Goal: Task Accomplishment & Management: Complete application form

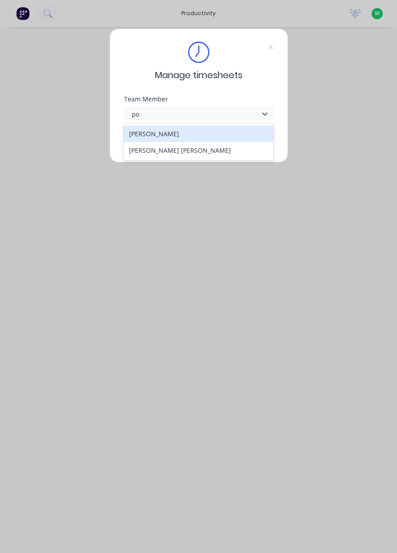
type input "p"
click at [172, 129] on div "Lochlainn Sheather" at bounding box center [199, 134] width 150 height 17
type input "lo"
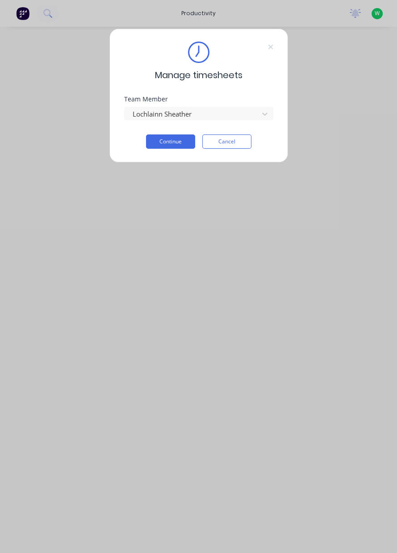
click at [178, 143] on button "Continue" at bounding box center [170, 141] width 49 height 14
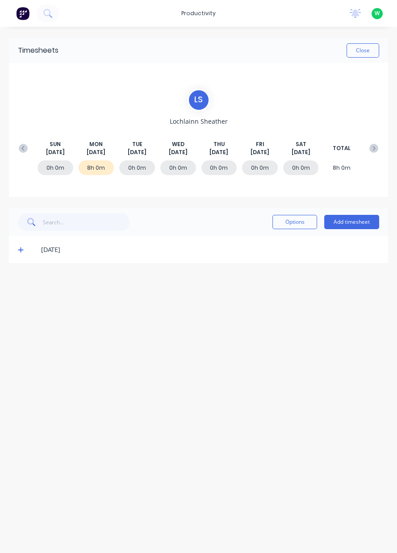
click at [354, 215] on button "Add timesheet" at bounding box center [351, 222] width 55 height 14
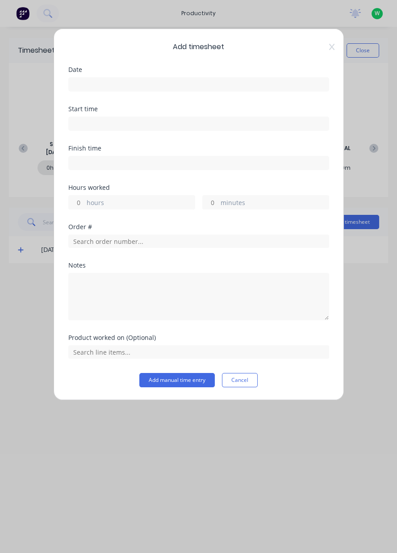
click at [83, 203] on input "hours" at bounding box center [77, 202] width 16 height 13
type input "1"
click at [98, 80] on input at bounding box center [199, 84] width 260 height 13
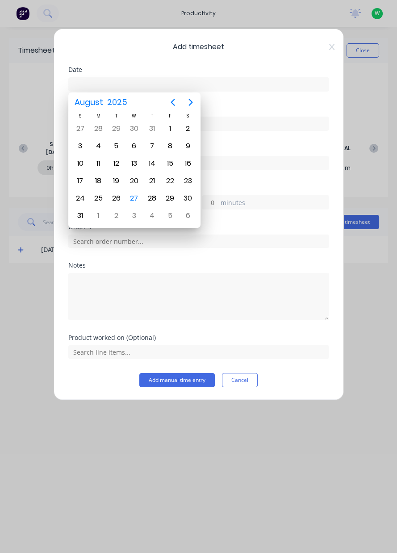
click at [118, 193] on div "26" at bounding box center [115, 198] width 13 height 13
type input "[DATE]"
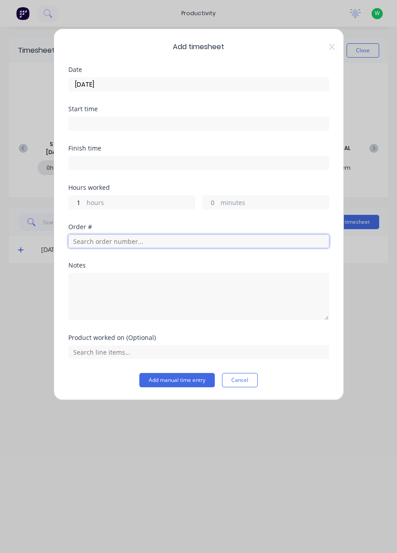
click at [120, 236] on input "text" at bounding box center [198, 241] width 261 height 13
type input "19089"
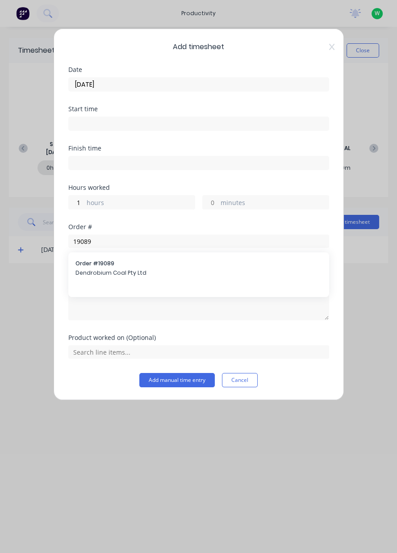
click at [143, 260] on span "Order # 19089" at bounding box center [198, 264] width 247 height 8
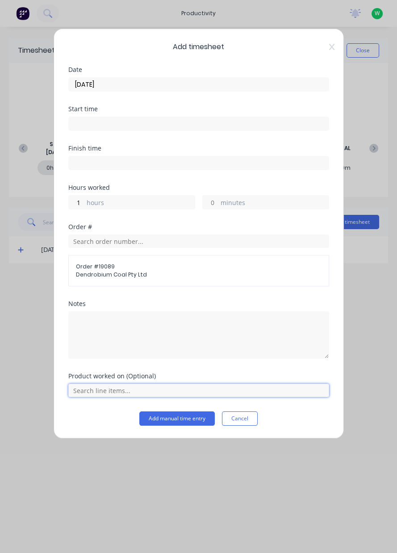
click at [113, 389] on input "text" at bounding box center [198, 390] width 261 height 13
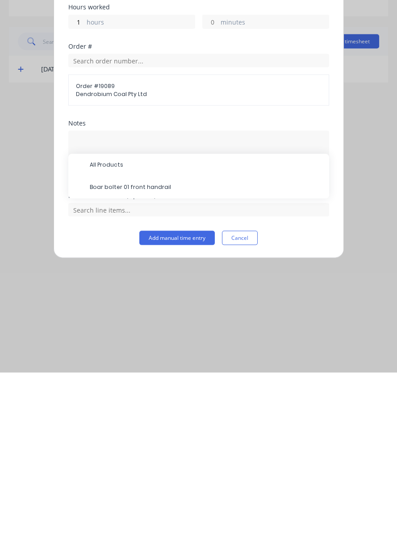
click at [177, 364] on span "Boar bolter 01 front handrail" at bounding box center [206, 368] width 232 height 8
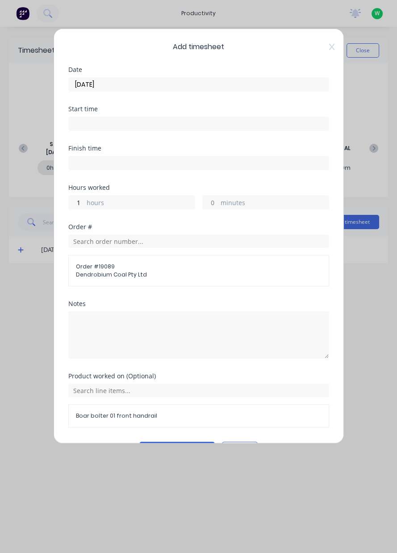
click at [180, 442] on button "Add manual time entry" at bounding box center [176, 449] width 75 height 14
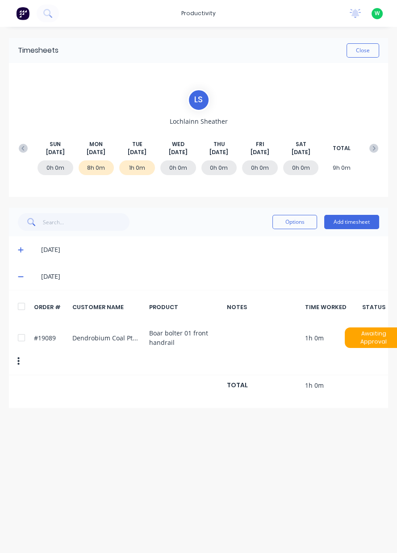
click at [341, 218] on button "Add timesheet" at bounding box center [351, 222] width 55 height 14
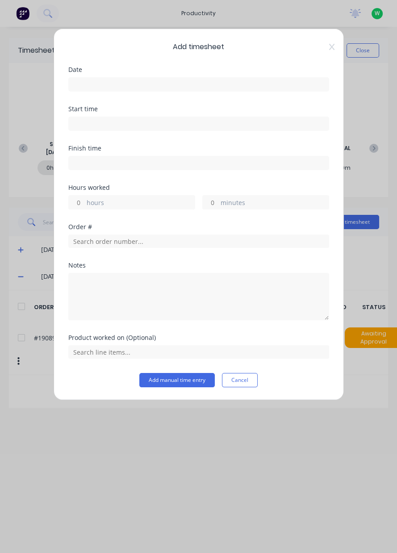
click at [76, 203] on input "hours" at bounding box center [77, 202] width 16 height 13
type input "6"
click at [126, 80] on input at bounding box center [199, 84] width 260 height 13
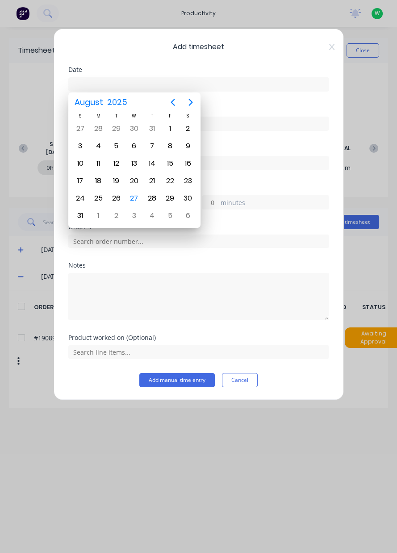
click at [118, 198] on div "26" at bounding box center [115, 198] width 13 height 13
type input "[DATE]"
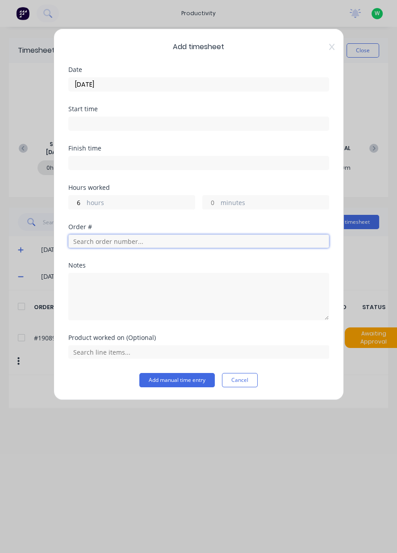
click at [97, 238] on input "text" at bounding box center [198, 241] width 261 height 13
type input "19022"
click at [130, 270] on span "R& D Mining" at bounding box center [198, 273] width 247 height 8
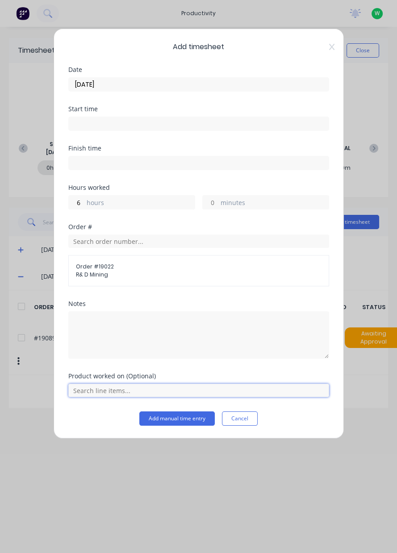
click at [117, 388] on input "text" at bounding box center [198, 390] width 261 height 13
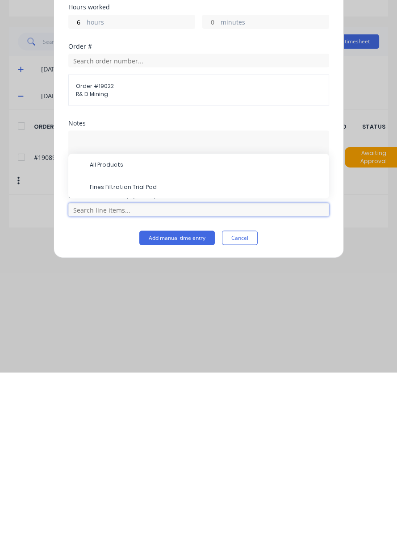
scroll to position [22, 0]
click at [161, 370] on span "Fines Filtration Trial Pod" at bounding box center [206, 368] width 232 height 8
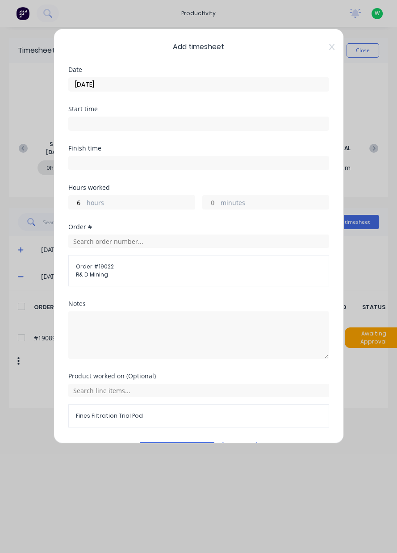
click at [162, 442] on button "Add manual time entry" at bounding box center [176, 449] width 75 height 14
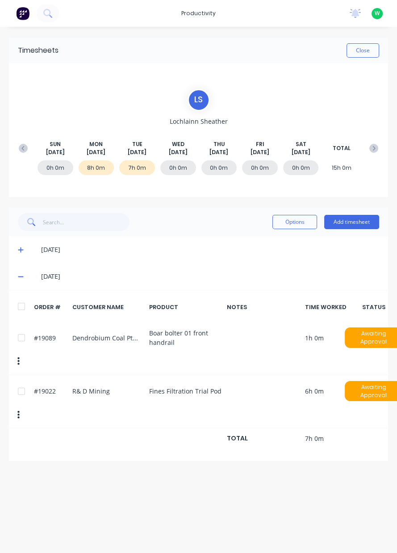
scroll to position [0, 0]
click at [353, 222] on button "Add timesheet" at bounding box center [351, 222] width 55 height 14
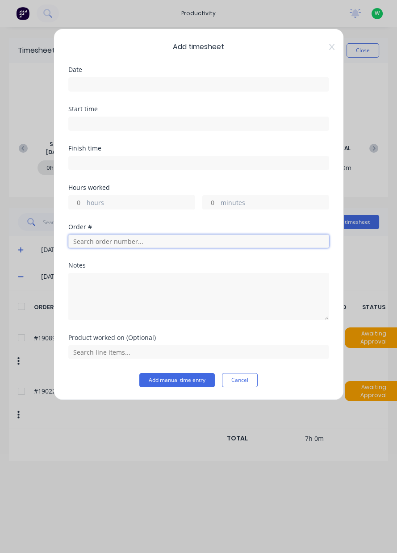
click at [105, 241] on input "text" at bounding box center [198, 241] width 261 height 13
type input "18721"
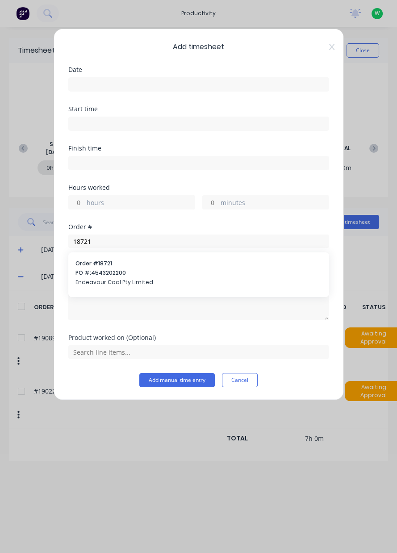
click at [124, 274] on span "PO #: 4543202200" at bounding box center [198, 273] width 247 height 8
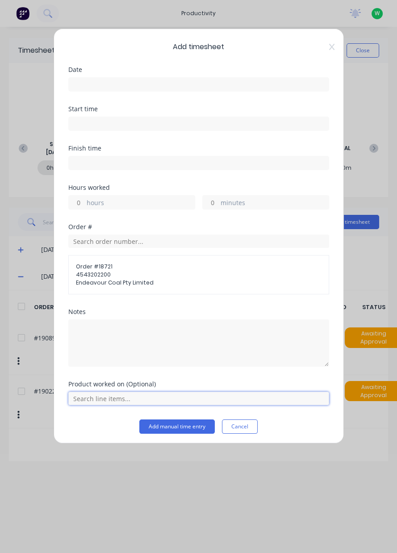
click at [113, 394] on input "text" at bounding box center [198, 398] width 261 height 13
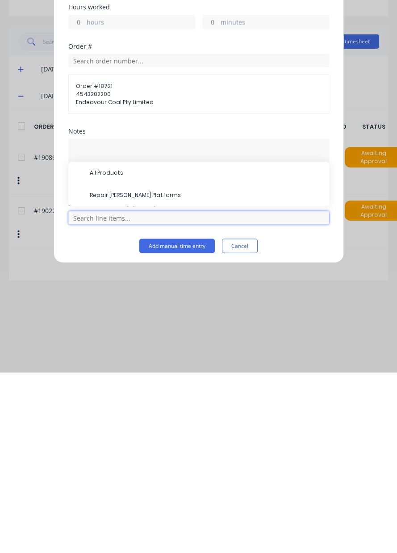
scroll to position [30, 0]
click at [166, 373] on span "Repair [PERSON_NAME] Platforms" at bounding box center [206, 376] width 232 height 8
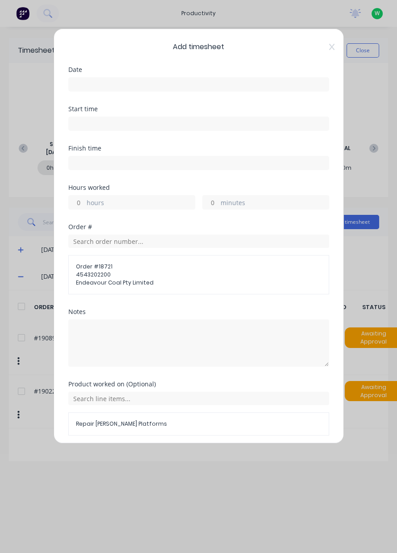
click at [80, 201] on input "hours" at bounding box center [77, 202] width 16 height 13
type input "1"
click at [115, 81] on input at bounding box center [199, 84] width 260 height 13
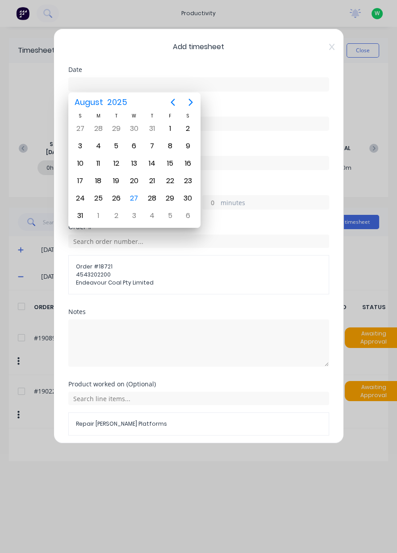
click at [118, 195] on div "26" at bounding box center [115, 198] width 13 height 13
type input "[DATE]"
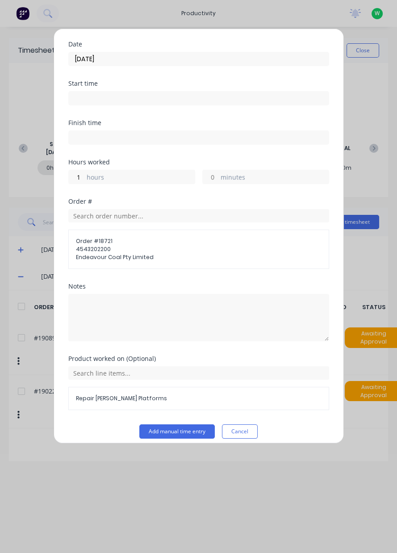
scroll to position [32, 0]
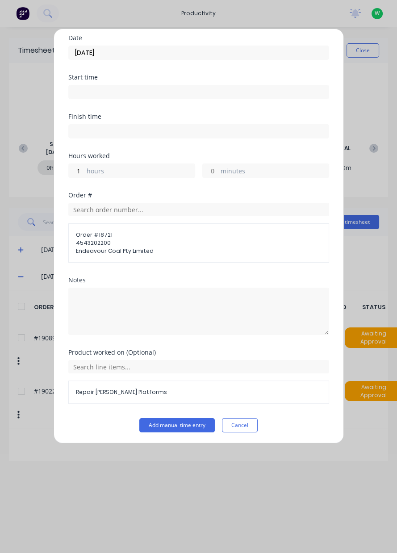
click at [175, 420] on button "Add manual time entry" at bounding box center [176, 425] width 75 height 14
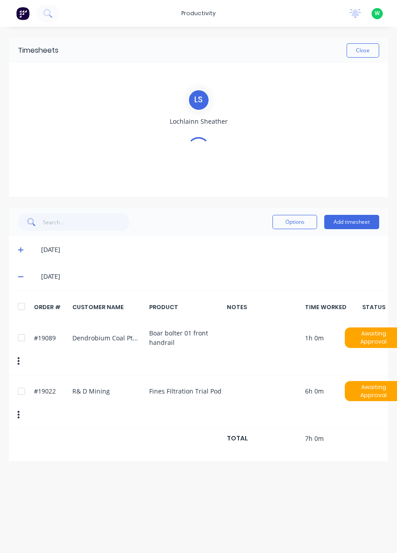
scroll to position [0, 0]
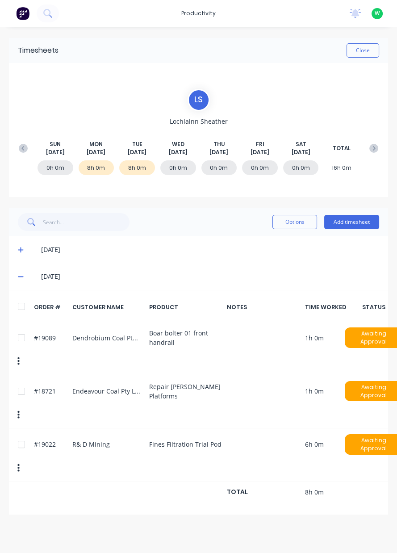
click at [375, 53] on button "Close" at bounding box center [363, 50] width 33 height 14
